Goal: Transaction & Acquisition: Obtain resource

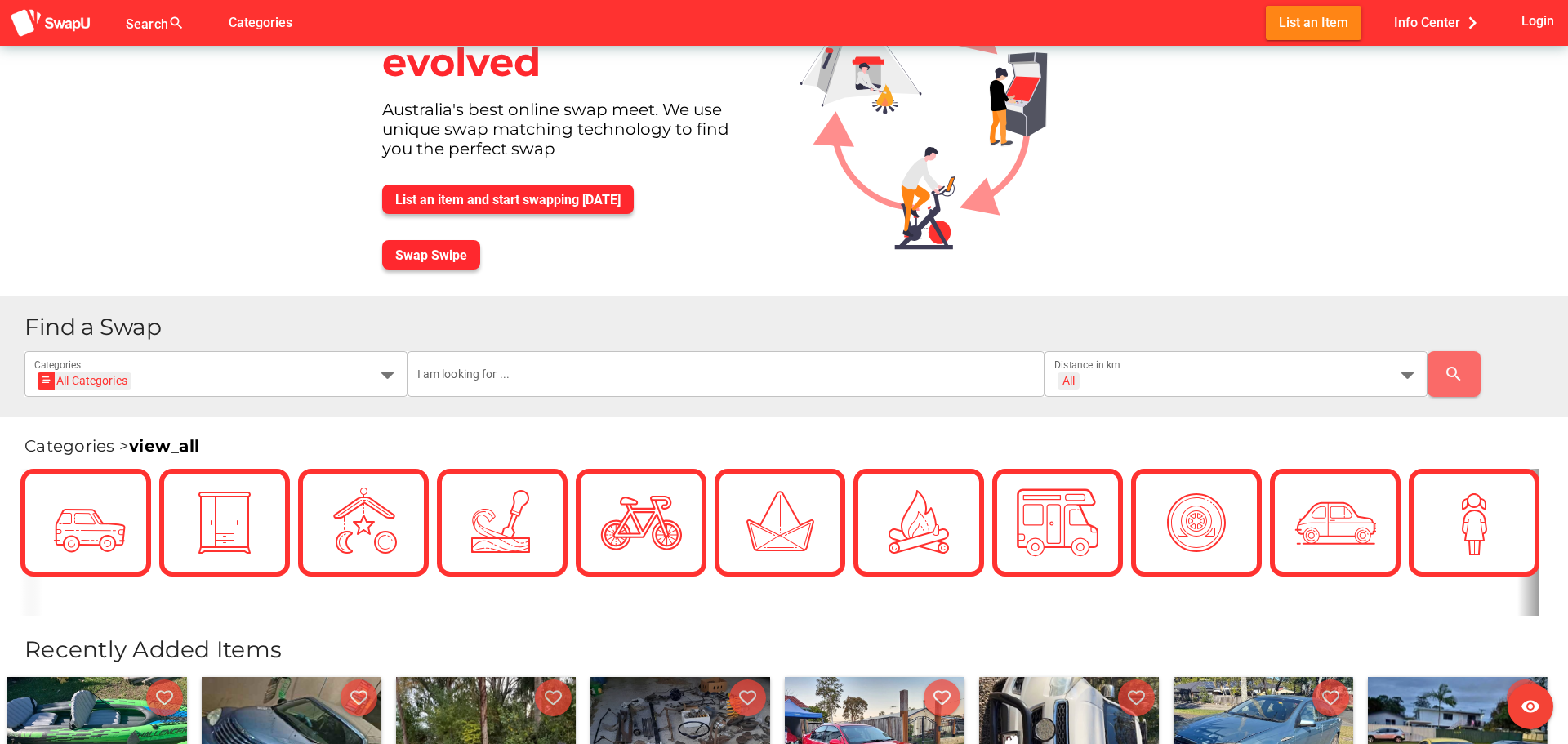
scroll to position [163, 0]
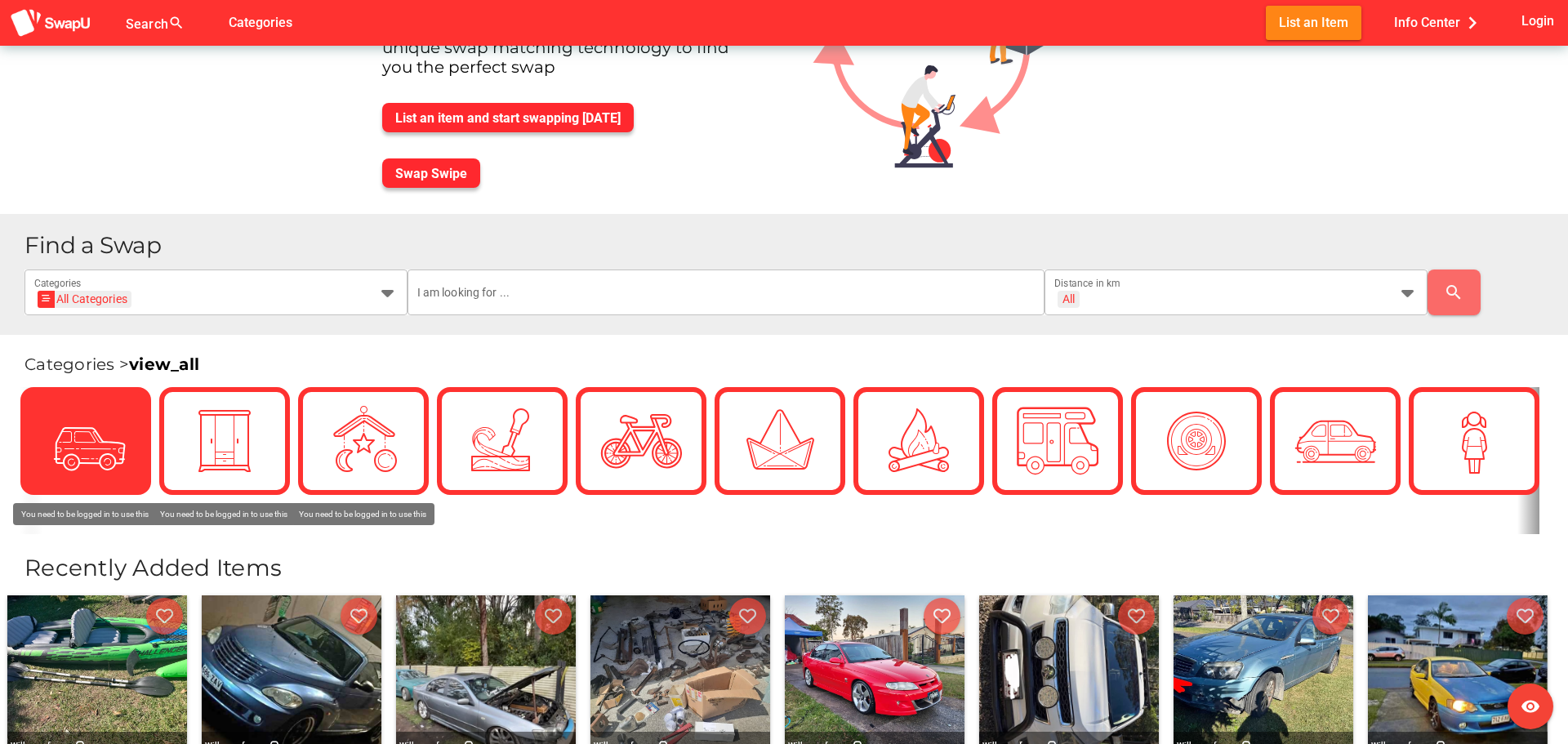
click at [61, 440] on div at bounding box center [85, 441] width 82 height 82
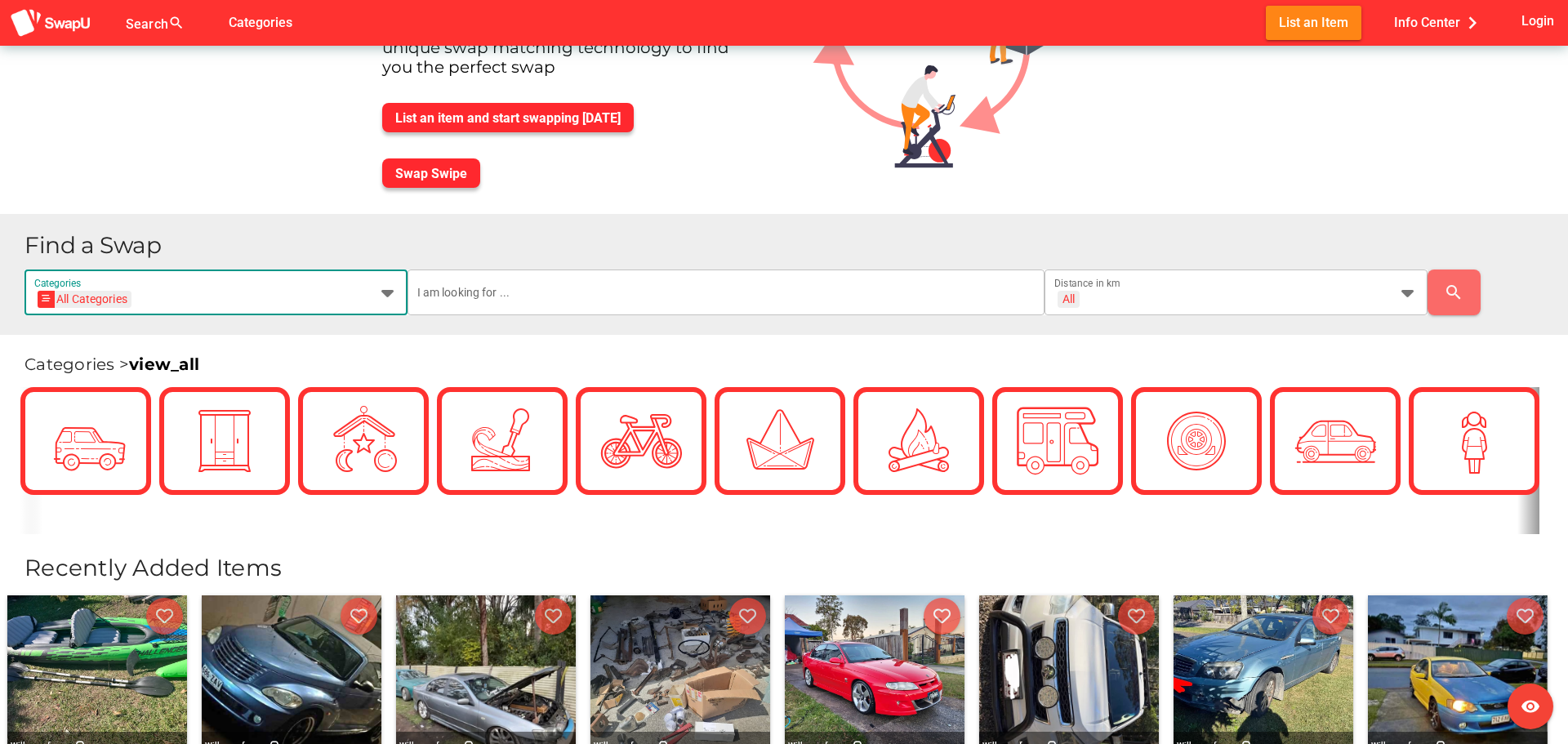
click at [388, 297] on icon at bounding box center [387, 292] width 20 height 20
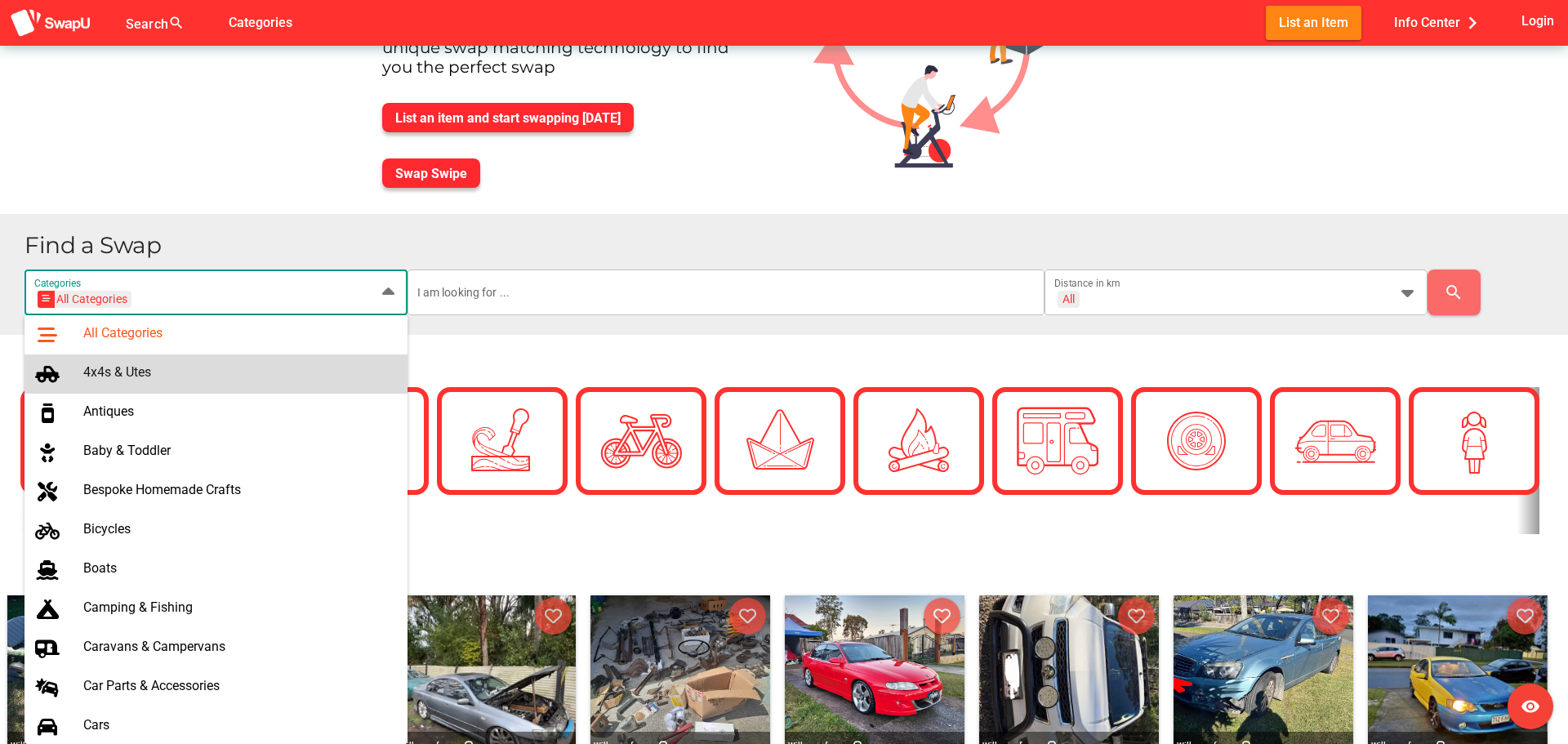
click at [290, 370] on div "4x4s & Utes" at bounding box center [239, 372] width 312 height 16
type input "4x4s & Utes"
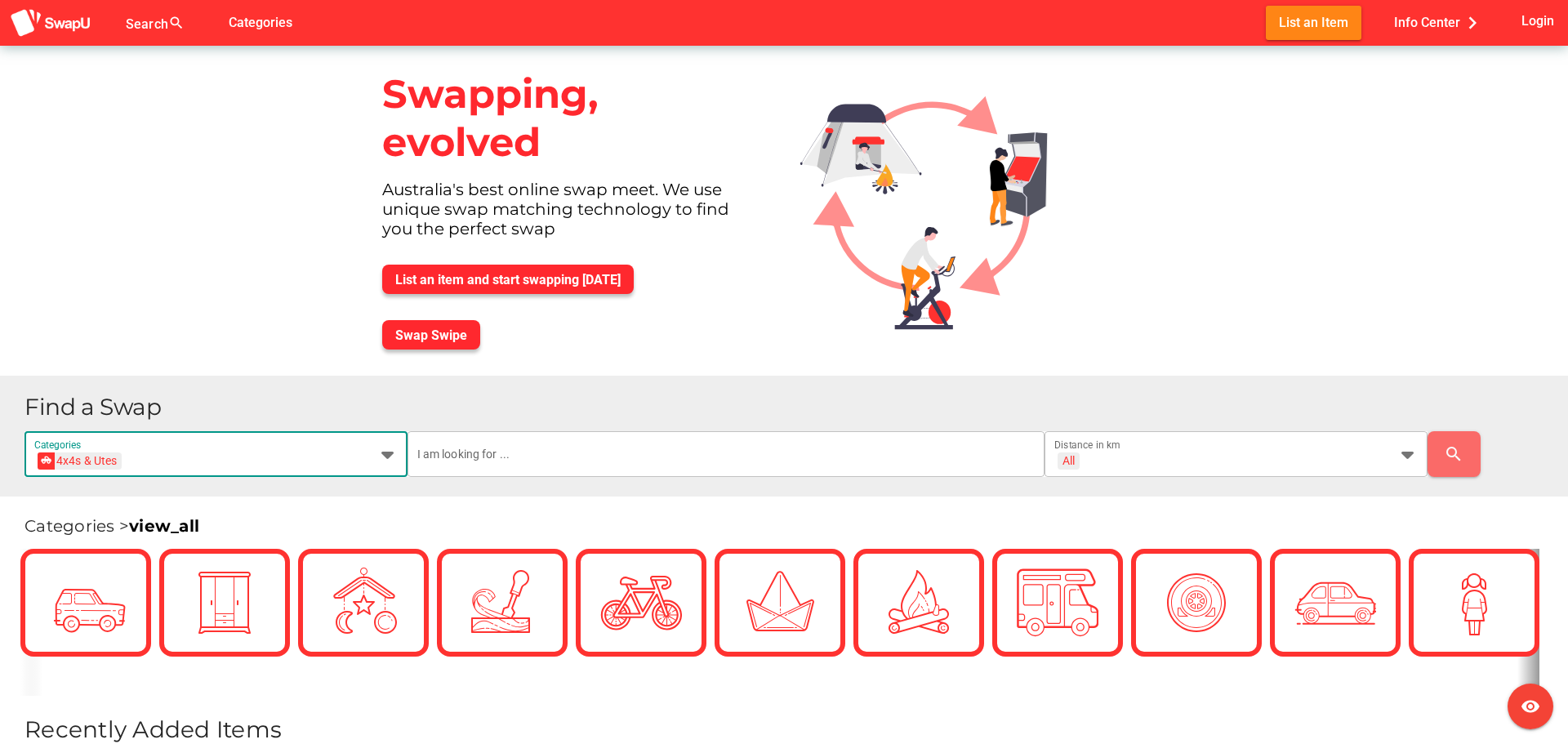
scroll to position [0, 0]
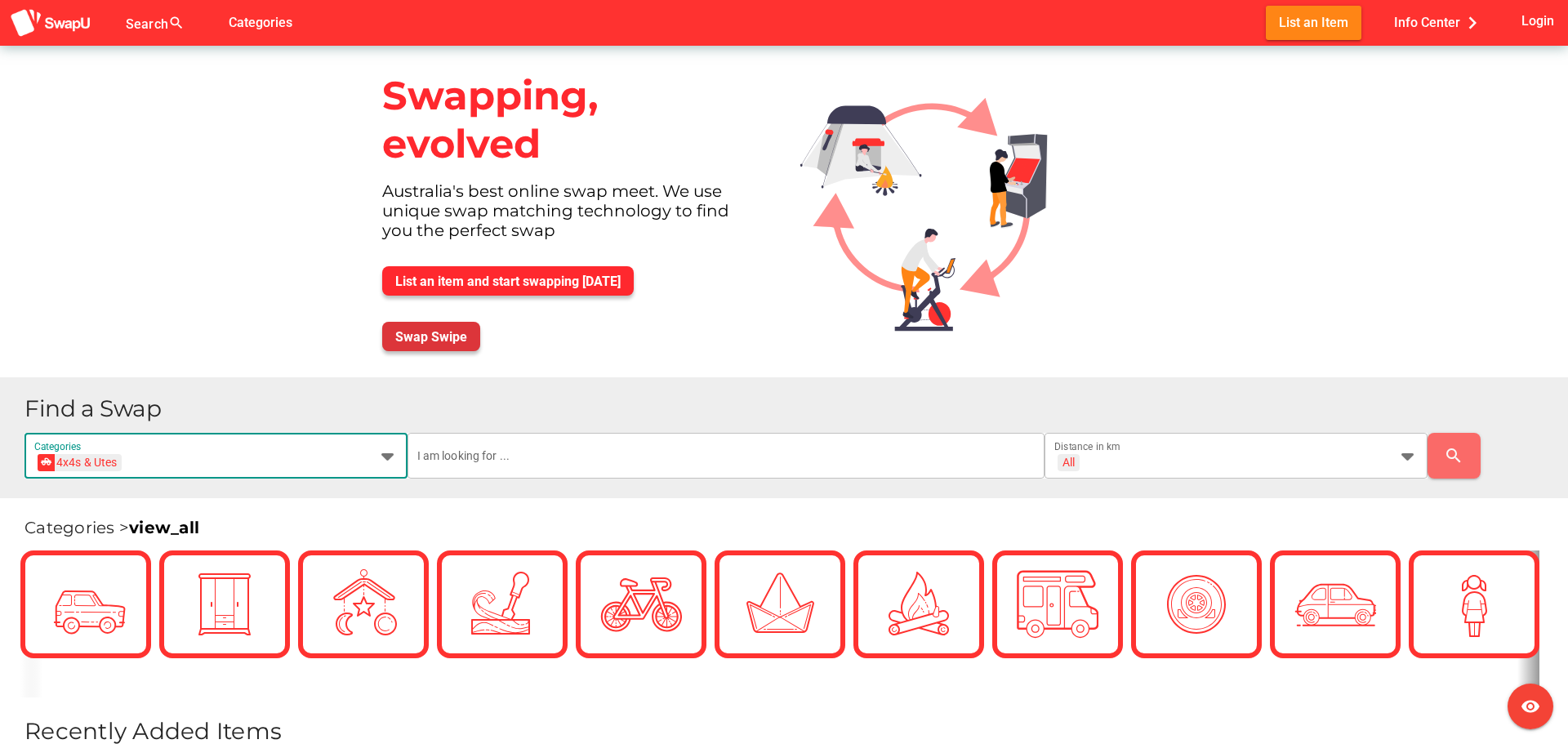
click at [431, 347] on span "Swap Swipe" at bounding box center [431, 337] width 72 height 22
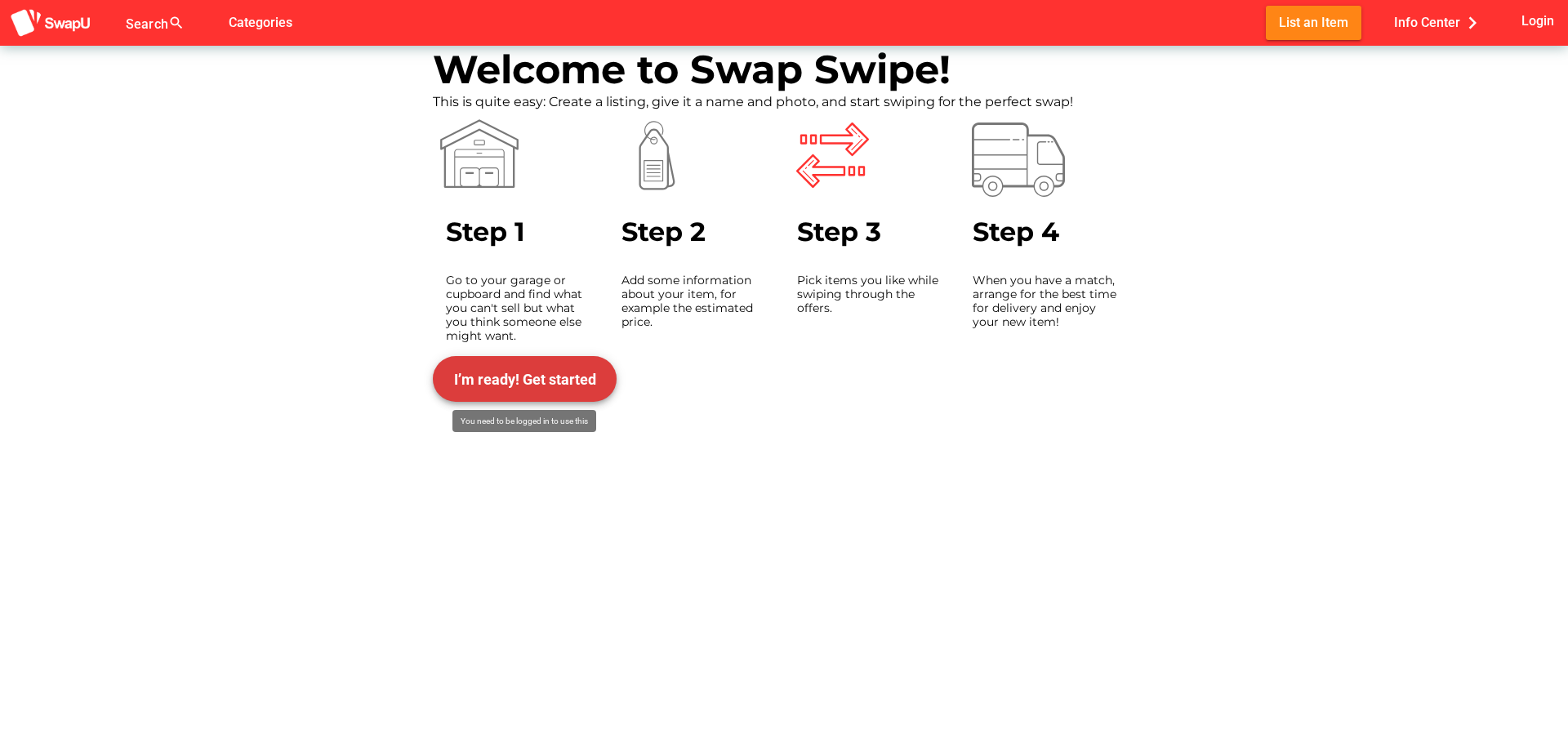
click at [572, 395] on span "I’m ready! Get started" at bounding box center [525, 378] width 158 height 39
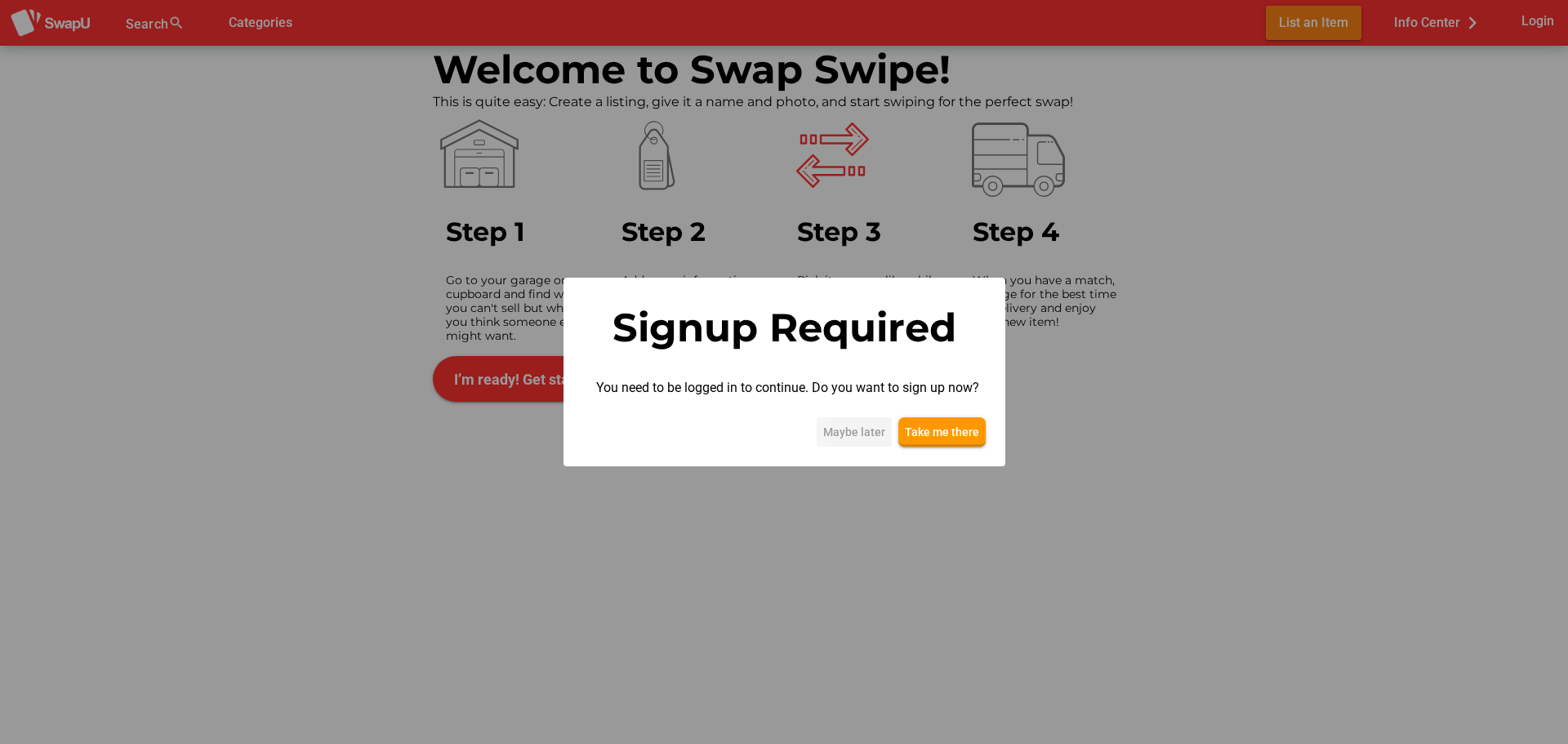
click at [841, 437] on span "Maybe later" at bounding box center [854, 432] width 62 height 20
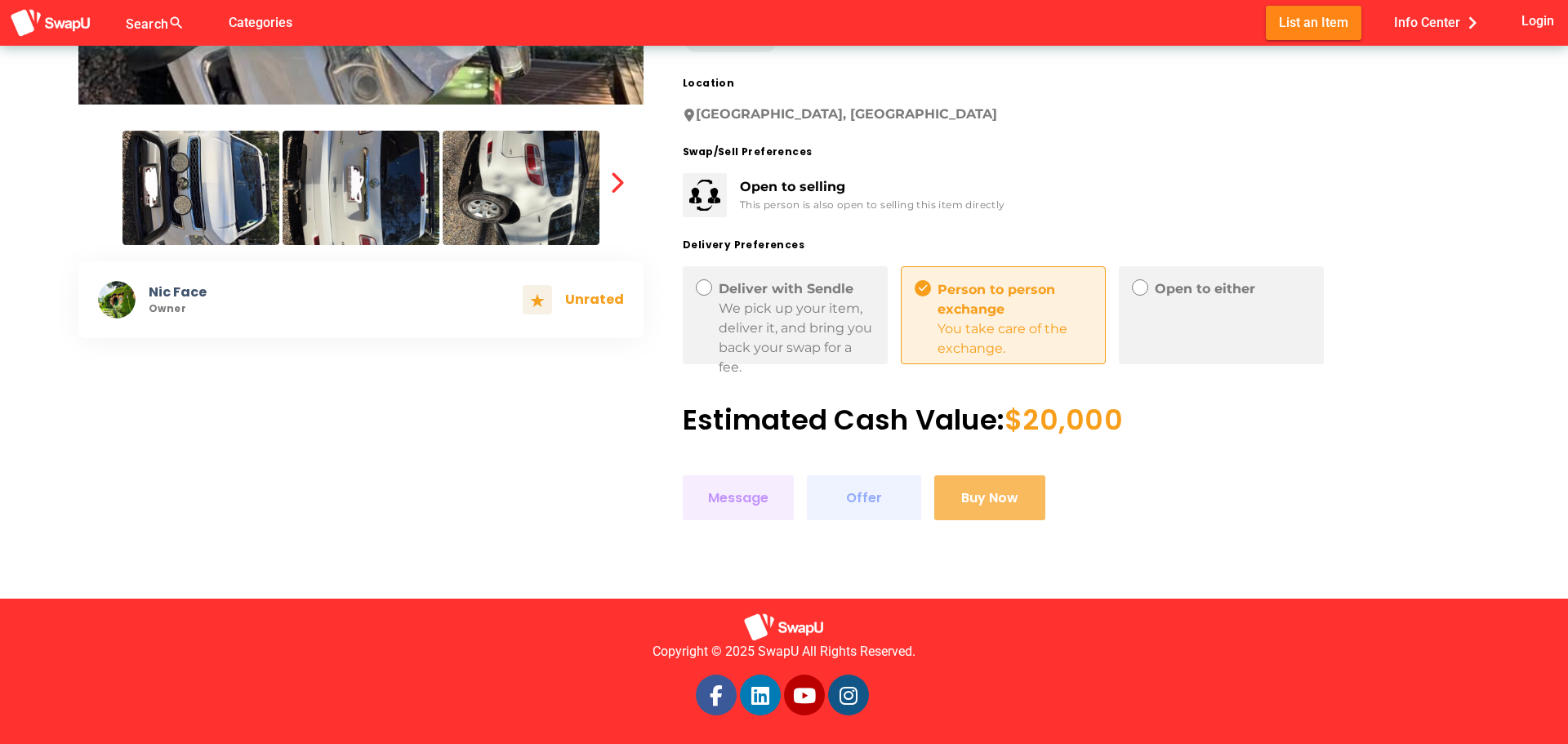
scroll to position [510, 0]
